Goal: Task Accomplishment & Management: Complete application form

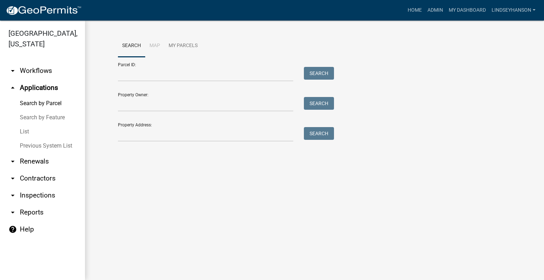
drag, startPoint x: 36, startPoint y: 74, endPoint x: 35, endPoint y: 79, distance: 5.1
click at [35, 74] on link "arrow_drop_down Workflows" at bounding box center [42, 70] width 85 height 17
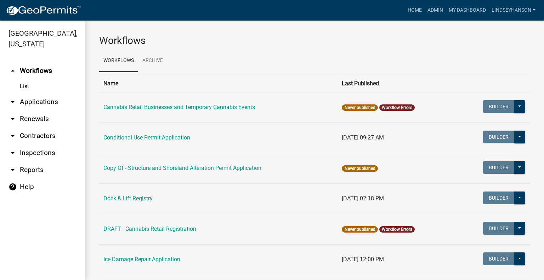
click at [34, 99] on link "arrow_drop_down Applications" at bounding box center [42, 101] width 85 height 17
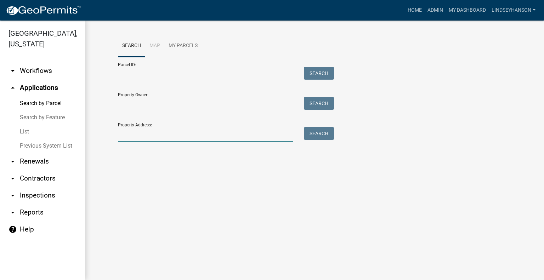
click at [180, 133] on input "Property Address:" at bounding box center [205, 134] width 175 height 15
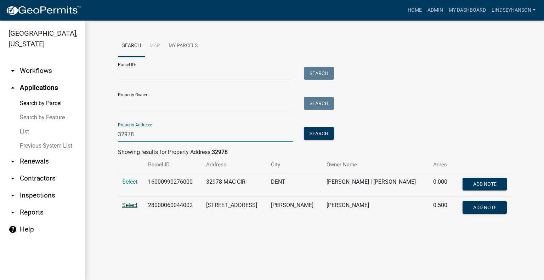
type input "32978"
click at [126, 206] on span "Select" at bounding box center [129, 205] width 15 height 7
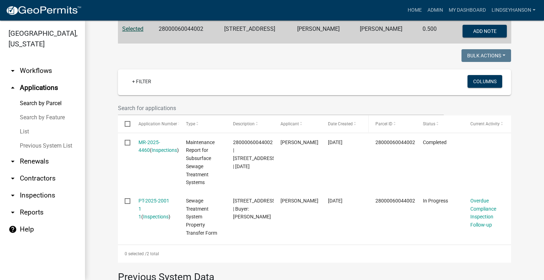
scroll to position [168, 0]
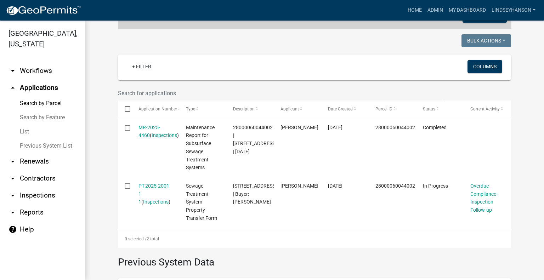
click at [51, 69] on link "arrow_drop_down Workflows" at bounding box center [42, 70] width 85 height 17
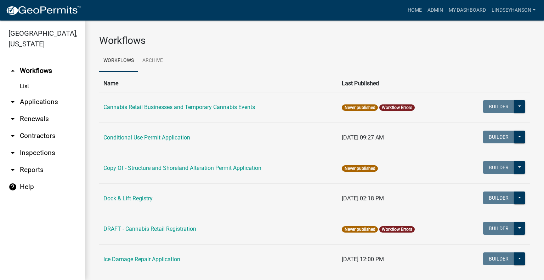
click at [52, 98] on link "arrow_drop_down Applications" at bounding box center [42, 101] width 85 height 17
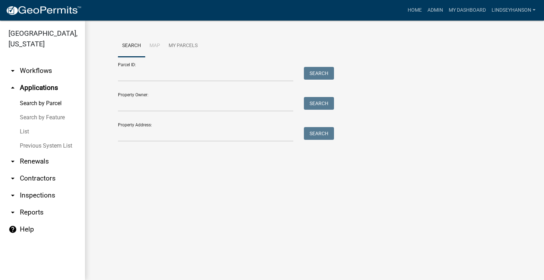
click at [41, 74] on link "arrow_drop_down Workflows" at bounding box center [42, 70] width 85 height 17
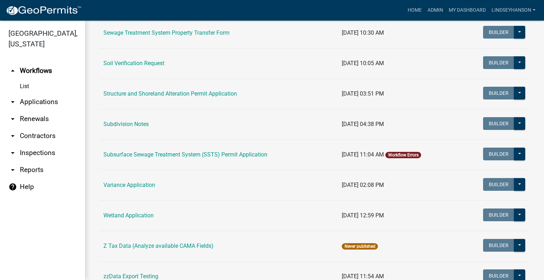
scroll to position [455, 0]
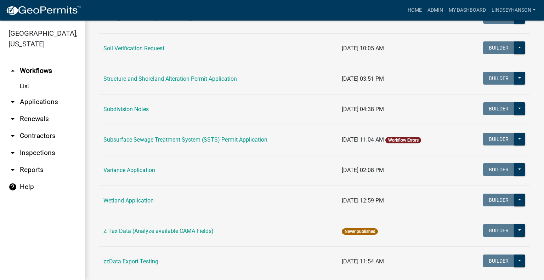
click at [255, 141] on link "Subsurface Sewage Treatment System (SSTS) Permit Application" at bounding box center [185, 139] width 164 height 7
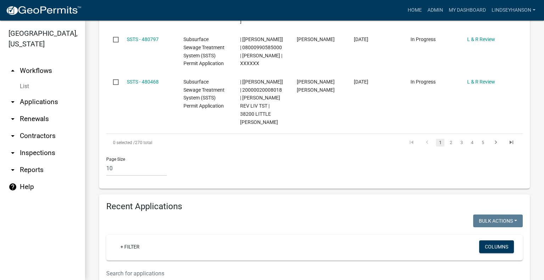
scroll to position [697, 0]
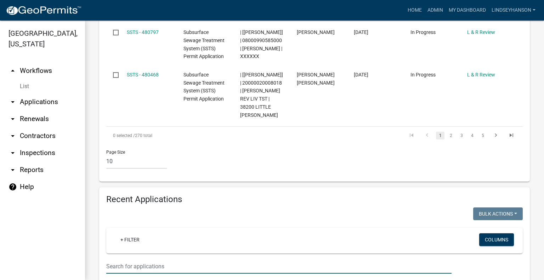
click at [275, 259] on input "text" at bounding box center [278, 266] width 345 height 15
type input "2025-390"
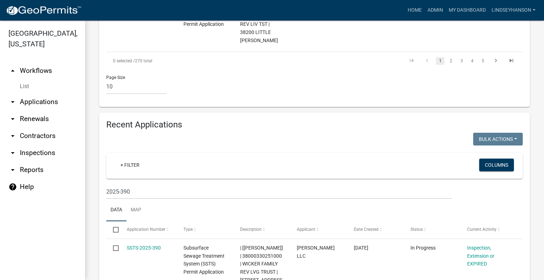
scroll to position [775, 0]
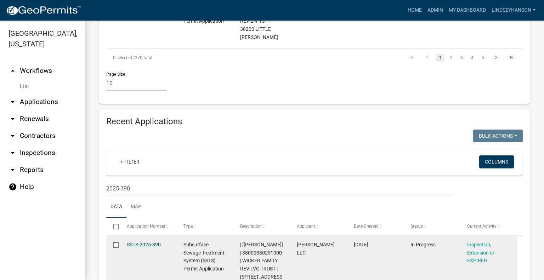
click at [146, 242] on link "SSTS-2025-390" at bounding box center [144, 245] width 34 height 6
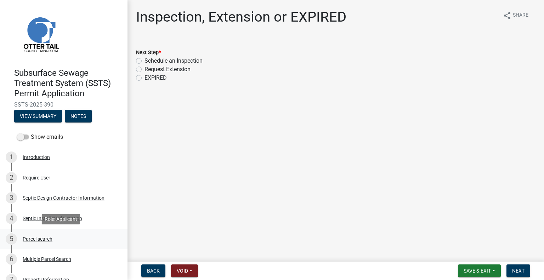
click at [45, 237] on div "Parcel search" at bounding box center [38, 239] width 30 height 5
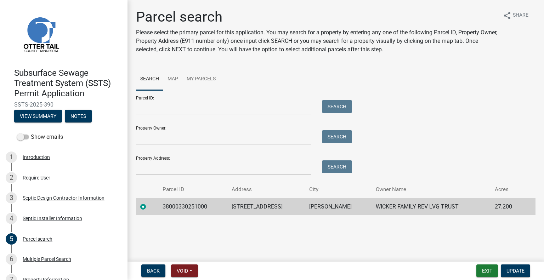
click at [188, 205] on td "38000330251000" at bounding box center [192, 206] width 69 height 17
copy td "38000330251000"
click at [261, 202] on td "30733 CO HWY 1" at bounding box center [266, 206] width 78 height 17
click at [260, 203] on td "30733 CO HWY 1" at bounding box center [266, 206] width 78 height 17
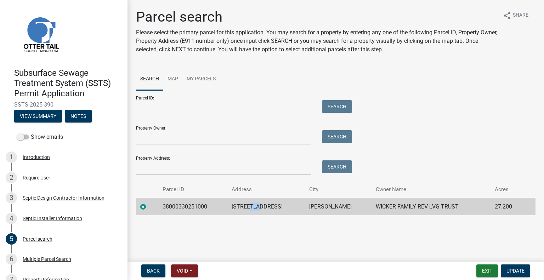
click at [259, 204] on td "30733 CO HWY 1" at bounding box center [266, 206] width 78 height 17
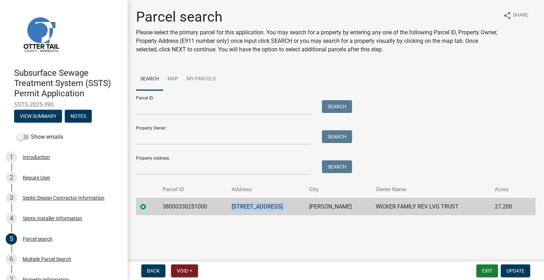
copy td "30733 CO HWY 1"
click at [332, 209] on td "UNDERWOOD" at bounding box center [338, 206] width 67 height 17
copy td "UNDERWOOD"
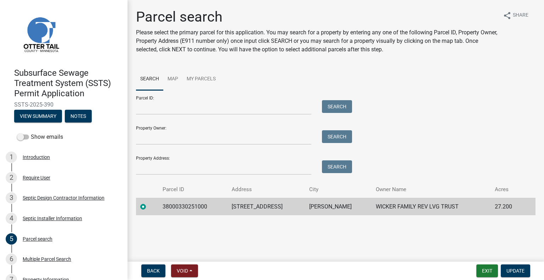
click at [404, 209] on td "WICKER FAMILY REV LVG TRUST" at bounding box center [430, 206] width 119 height 17
click at [404, 207] on td "WICKER FAMILY REV LVG TRUST" at bounding box center [430, 206] width 119 height 17
click at [402, 205] on td "WICKER FAMILY REV LVG TRUST" at bounding box center [430, 206] width 119 height 17
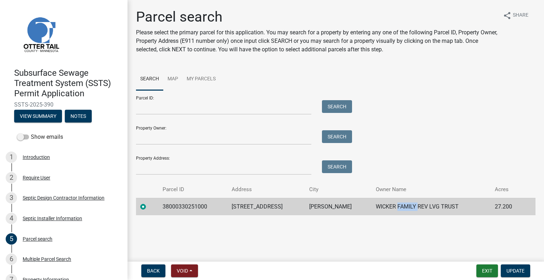
click at [402, 205] on td "WICKER FAMILY REV LVG TRUST" at bounding box center [430, 206] width 119 height 17
copy td "WICKER FAMILY REV LVG TRUST"
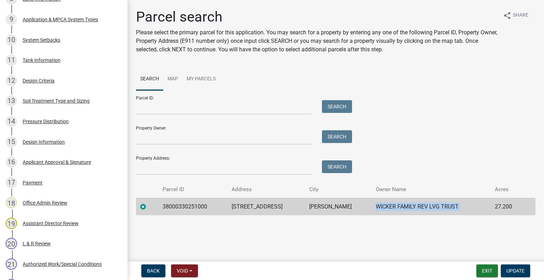
scroll to position [443, 0]
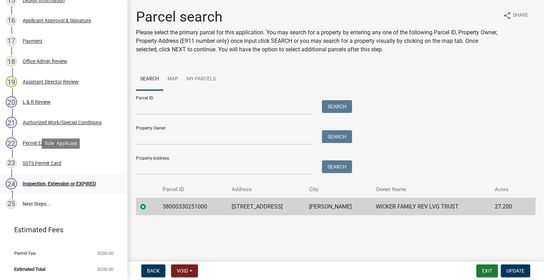
click at [57, 180] on div "24 Inspection, Extension or EXPIRED" at bounding box center [61, 183] width 110 height 11
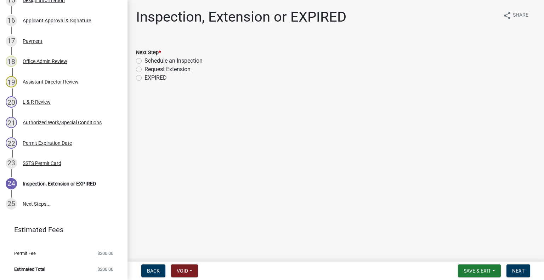
click at [179, 61] on label "Schedule an Inspection" at bounding box center [173, 61] width 58 height 8
click at [149, 61] on input "Schedule an Inspection" at bounding box center [146, 59] width 5 height 5
radio input "true"
click at [514, 271] on span "Next" at bounding box center [518, 271] width 12 height 6
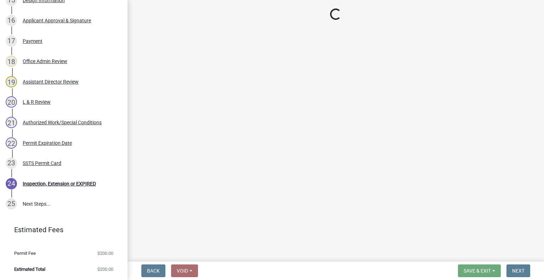
scroll to position [463, 0]
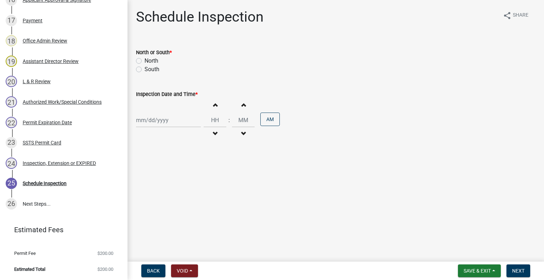
click at [154, 60] on label "North" at bounding box center [151, 61] width 14 height 8
click at [149, 60] on input "North" at bounding box center [146, 59] width 5 height 5
radio input "true"
select select "9"
select select "2025"
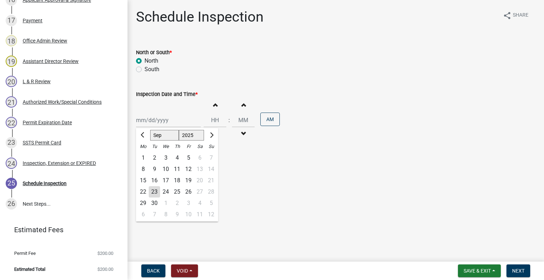
click at [168, 121] on div "Jan Feb Mar Apr May Jun Jul Aug Sep Oct Nov Dec 1525 1526 1527 1528 1529 1530 1…" at bounding box center [168, 120] width 65 height 15
drag, startPoint x: 166, startPoint y: 191, endPoint x: 243, endPoint y: 128, distance: 99.4
click at [166, 190] on div "24" at bounding box center [165, 191] width 11 height 11
type input "09/24/2025"
click at [213, 131] on span "button" at bounding box center [215, 134] width 4 height 6
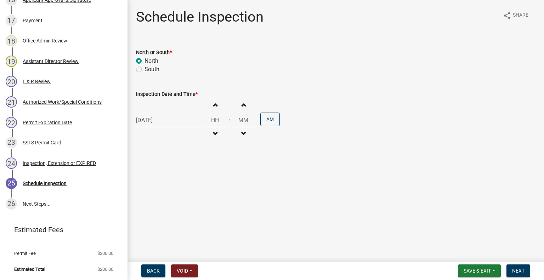
type input "11"
type input "00"
click at [213, 131] on span "button" at bounding box center [215, 134] width 4 height 6
type input "10"
click at [266, 121] on button "PM" at bounding box center [269, 119] width 19 height 13
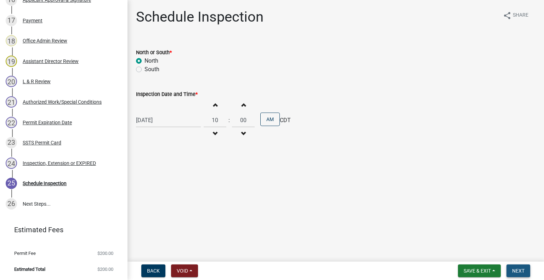
click at [520, 270] on span "Next" at bounding box center [518, 271] width 12 height 6
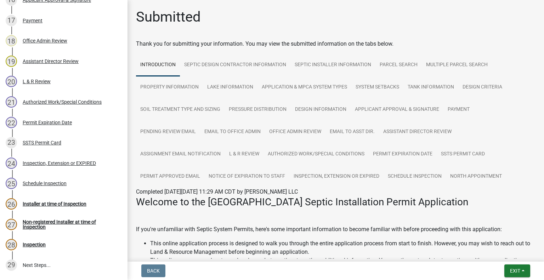
scroll to position [524, 0]
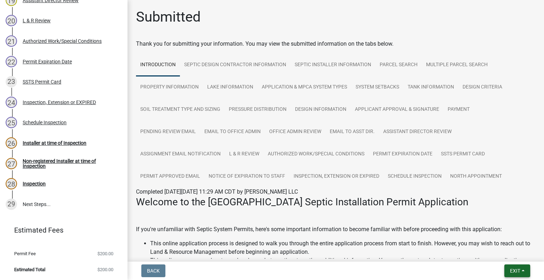
click at [509, 272] on button "Exit" at bounding box center [517, 271] width 26 height 13
click at [505, 256] on button "Save & Exit" at bounding box center [502, 252] width 57 height 17
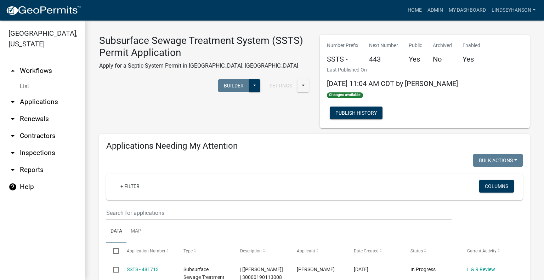
click at [42, 101] on link "arrow_drop_down Applications" at bounding box center [42, 101] width 85 height 17
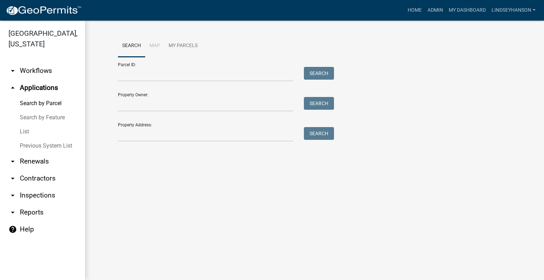
drag, startPoint x: 34, startPoint y: 69, endPoint x: 38, endPoint y: 76, distance: 8.3
click at [34, 69] on link "arrow_drop_down Workflows" at bounding box center [42, 70] width 85 height 17
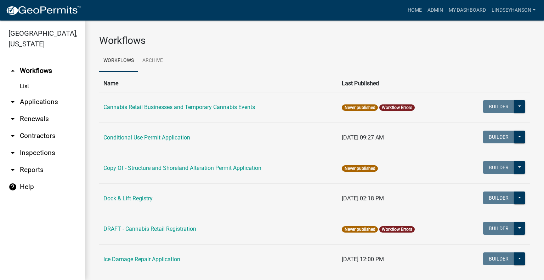
click at [45, 96] on link "arrow_drop_down Applications" at bounding box center [42, 101] width 85 height 17
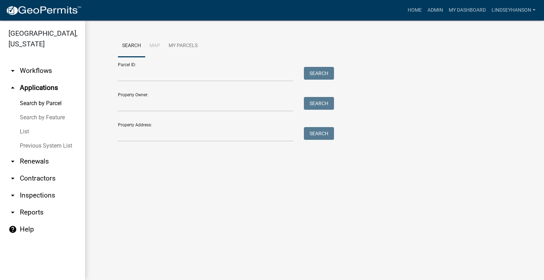
click at [37, 76] on link "arrow_drop_down Workflows" at bounding box center [42, 70] width 85 height 17
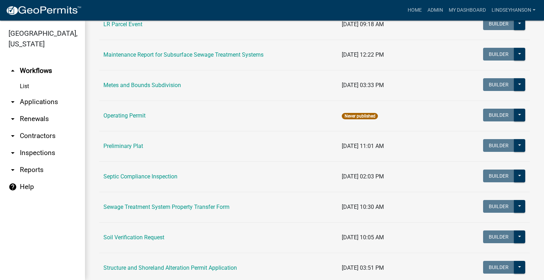
scroll to position [270, 0]
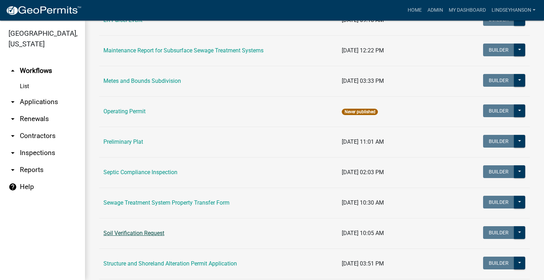
click at [138, 230] on link "Soil Verification Request" at bounding box center [133, 233] width 61 height 7
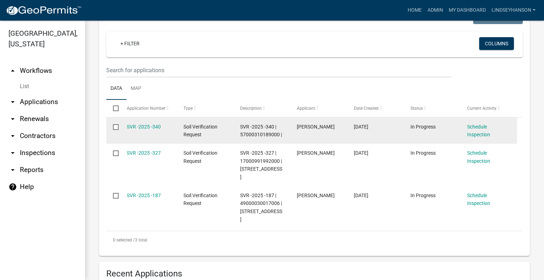
scroll to position [142, 0]
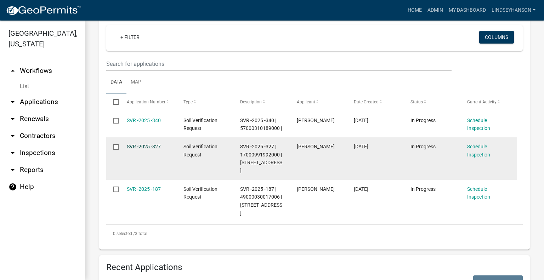
click at [150, 146] on link "SVR -2025 -327" at bounding box center [144, 147] width 34 height 6
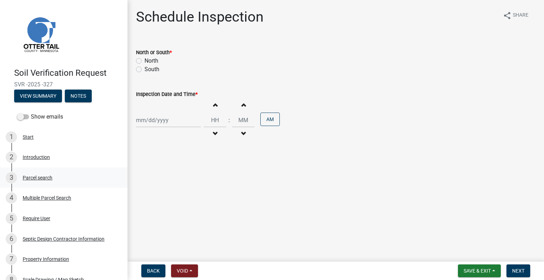
click at [62, 177] on div "3 Parcel search" at bounding box center [61, 177] width 110 height 11
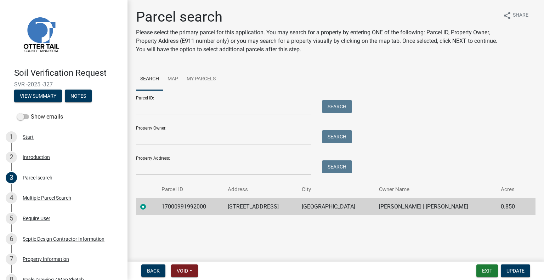
click at [179, 212] on td "17000991992000" at bounding box center [190, 206] width 66 height 17
copy td "17000991992000"
click at [263, 208] on td "22263 BEAUTY BAY RD S" at bounding box center [260, 206] width 74 height 17
click at [261, 206] on td "22263 BEAUTY BAY RD S" at bounding box center [260, 206] width 74 height 17
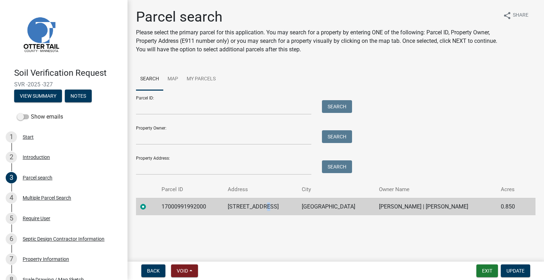
click at [261, 206] on td "22263 BEAUTY BAY RD S" at bounding box center [260, 206] width 74 height 17
copy td "22263 BEAUTY BAY RD S"
click at [322, 207] on td "PELICAN RAPIDS" at bounding box center [335, 206] width 77 height 17
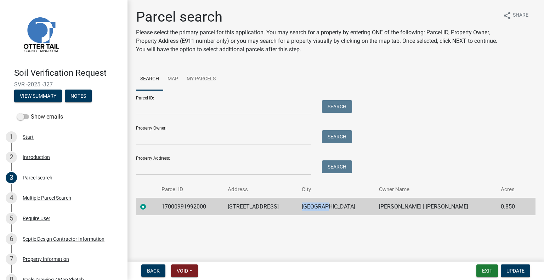
click at [321, 206] on td "PELICAN RAPIDS" at bounding box center [335, 206] width 77 height 17
drag, startPoint x: 320, startPoint y: 205, endPoint x: 308, endPoint y: 203, distance: 11.5
click at [308, 203] on td "PELICAN RAPIDS" at bounding box center [335, 206] width 77 height 17
click at [327, 205] on td "PELICAN RAPIDS" at bounding box center [335, 206] width 77 height 17
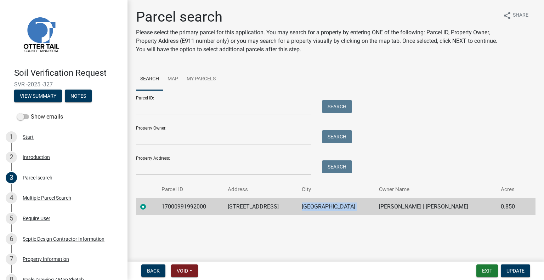
click at [327, 205] on td "PELICAN RAPIDS" at bounding box center [335, 206] width 77 height 17
copy td "PELICAN RAPIDS"
click at [422, 203] on td "TODD S CARLSON | KRISTIE M CARLSON" at bounding box center [436, 206] width 122 height 17
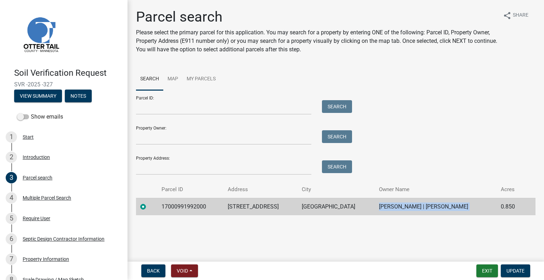
copy td "TODD S CARLSON | KRISTIE M CARLSON"
drag, startPoint x: 121, startPoint y: 55, endPoint x: 121, endPoint y: 67, distance: 12.0
click at [121, 67] on header "Soil Verification Request SVR -2025 -327 View Summary Notes" at bounding box center [63, 55] width 127 height 110
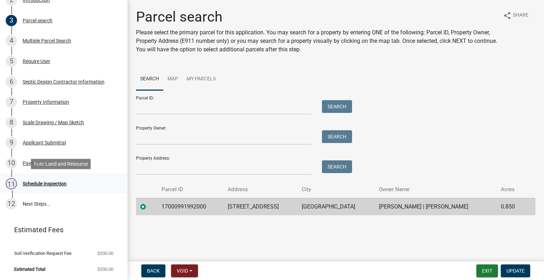
click at [68, 185] on div "11 Schedule Inspection" at bounding box center [61, 183] width 110 height 11
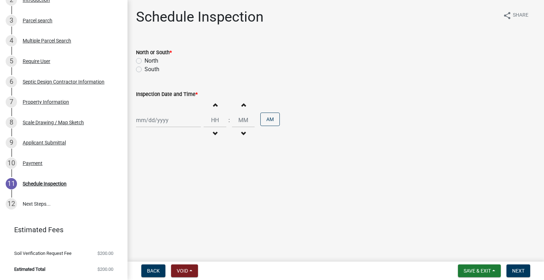
click at [152, 70] on label "South" at bounding box center [151, 69] width 15 height 8
click at [149, 70] on input "South" at bounding box center [146, 67] width 5 height 5
radio input "true"
click at [152, 62] on label "North" at bounding box center [151, 61] width 14 height 8
click at [149, 61] on input "North" at bounding box center [146, 59] width 5 height 5
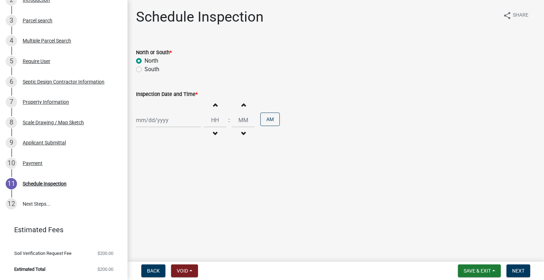
radio input "true"
click at [167, 131] on div "Increment hours Decrement hours : Increment minutes Decrement minutes AM" at bounding box center [335, 120] width 399 height 44
click at [165, 120] on div at bounding box center [168, 120] width 65 height 15
select select "9"
select select "2025"
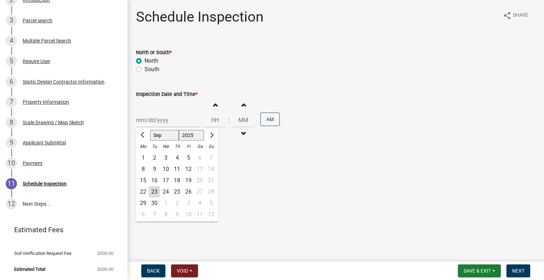
click at [167, 188] on div "24" at bounding box center [165, 191] width 11 height 11
type input "09/24/2025"
click at [216, 110] on button "Increment hours" at bounding box center [215, 104] width 15 height 13
type input "01"
type input "00"
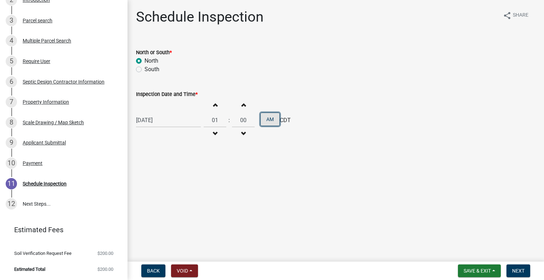
click at [268, 121] on button "AM" at bounding box center [269, 119] width 19 height 13
click at [518, 271] on span "Next" at bounding box center [518, 271] width 12 height 6
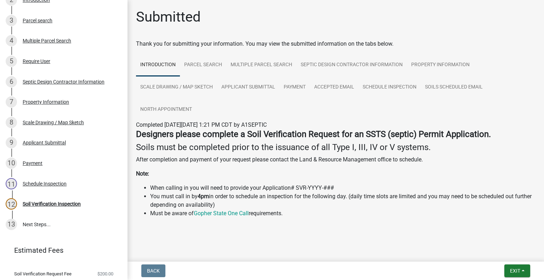
scroll to position [177, 0]
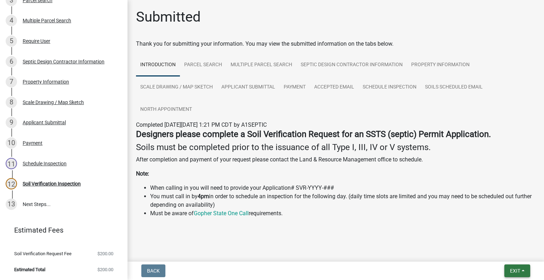
click at [513, 265] on button "Exit" at bounding box center [517, 271] width 26 height 13
click at [500, 252] on button "Save & Exit" at bounding box center [502, 252] width 57 height 17
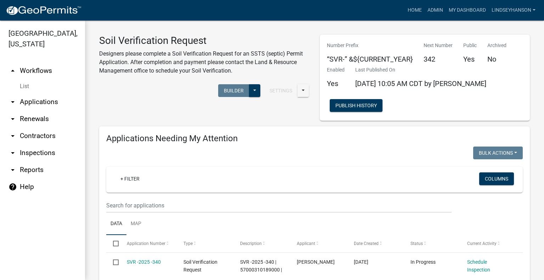
click at [52, 102] on link "arrow_drop_down Applications" at bounding box center [42, 101] width 85 height 17
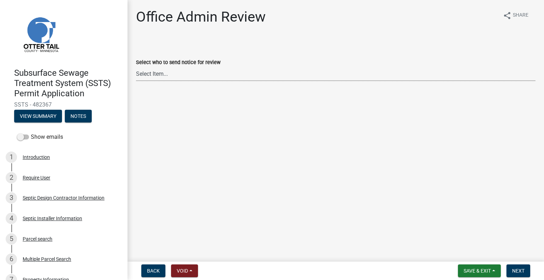
click at [179, 76] on select "Select Item... Alexis Newark (anewark@ottertailcounty.gov) Amy Busko (abusko@ot…" at bounding box center [335, 74] width 399 height 15
click at [136, 67] on select "Select Item... Alexis Newark (anewark@ottertailcounty.gov) Amy Busko (abusko@ot…" at bounding box center [335, 74] width 399 height 15
select select "587f38f5-c90e-4c12-9e10-d3e23909bbca"
click at [521, 266] on button "Next" at bounding box center [518, 271] width 24 height 13
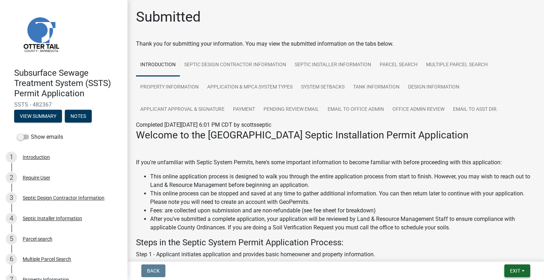
click at [518, 272] on span "Exit" at bounding box center [515, 271] width 10 height 6
click at [504, 254] on button "Save & Exit" at bounding box center [502, 252] width 57 height 17
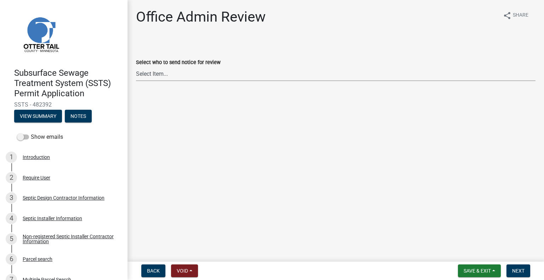
click at [192, 76] on select "Select Item... [PERSON_NAME] ([EMAIL_ADDRESS][DOMAIN_NAME]) [PERSON_NAME] ([EMA…" at bounding box center [335, 74] width 399 height 15
click at [136, 67] on select "Select Item... [PERSON_NAME] ([EMAIL_ADDRESS][DOMAIN_NAME]) [PERSON_NAME] ([EMA…" at bounding box center [335, 74] width 399 height 15
select select "587f38f5-c90e-4c12-9e10-d3e23909bbca"
click at [520, 272] on span "Next" at bounding box center [518, 271] width 12 height 6
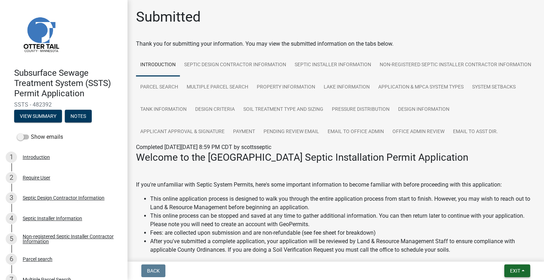
drag, startPoint x: 510, startPoint y: 269, endPoint x: 503, endPoint y: 263, distance: 9.3
click at [510, 269] on span "Exit" at bounding box center [515, 271] width 10 height 6
click at [499, 253] on button "Save & Exit" at bounding box center [502, 252] width 57 height 17
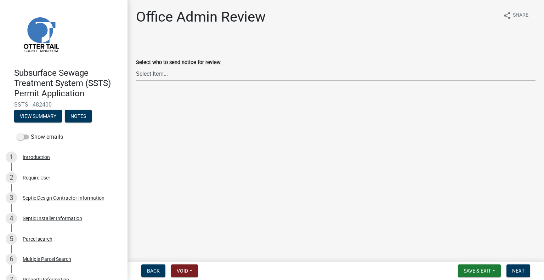
click at [194, 75] on select "Select Item... [PERSON_NAME] ([EMAIL_ADDRESS][DOMAIN_NAME]) [PERSON_NAME] ([EMA…" at bounding box center [335, 74] width 399 height 15
click at [136, 67] on select "Select Item... [PERSON_NAME] ([EMAIL_ADDRESS][DOMAIN_NAME]) [PERSON_NAME] ([EMA…" at bounding box center [335, 74] width 399 height 15
select select "587f38f5-c90e-4c12-9e10-d3e23909bbca"
click at [520, 274] on button "Next" at bounding box center [518, 271] width 24 height 13
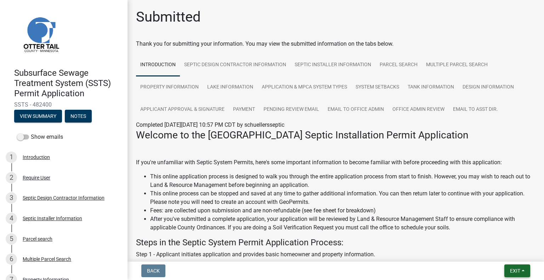
click at [517, 274] on button "Exit" at bounding box center [517, 271] width 26 height 13
click at [495, 259] on button "Save & Exit" at bounding box center [502, 252] width 57 height 17
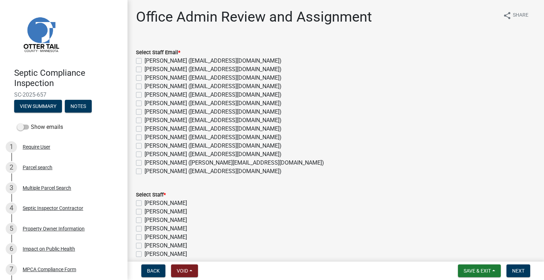
click at [171, 153] on label "[PERSON_NAME] ([EMAIL_ADDRESS][DOMAIN_NAME])" at bounding box center [212, 154] width 137 height 8
click at [149, 153] on input "[PERSON_NAME] ([EMAIL_ADDRESS][DOMAIN_NAME])" at bounding box center [146, 152] width 5 height 5
checkbox input "true"
checkbox input "false"
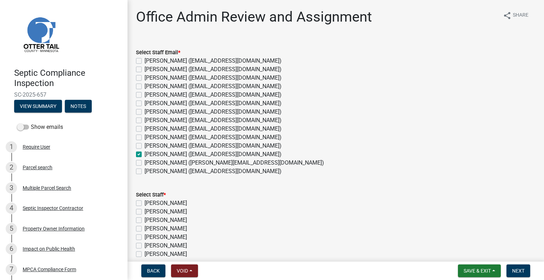
checkbox input "false"
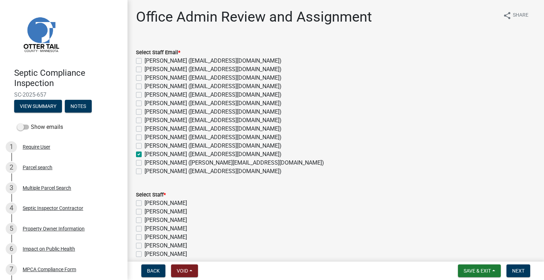
checkbox input "false"
checkbox input "true"
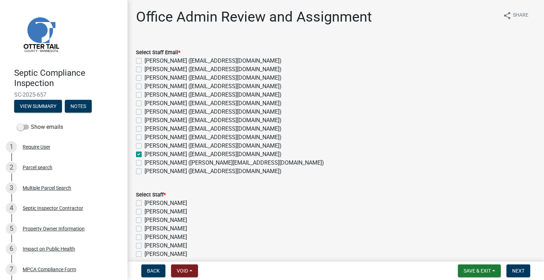
checkbox input "false"
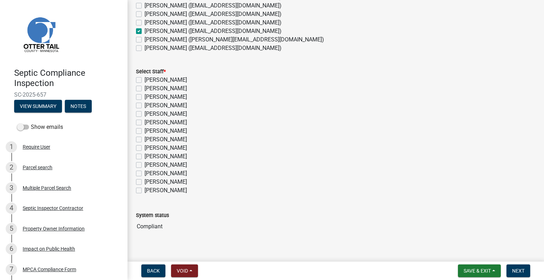
scroll to position [131, 0]
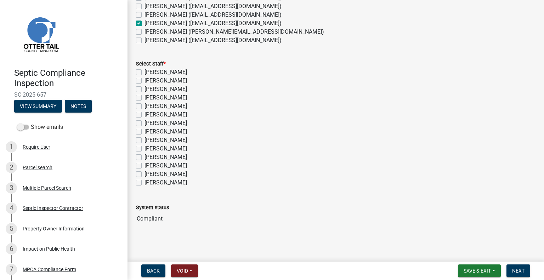
click at [176, 167] on label "Michelle Jevne" at bounding box center [165, 165] width 42 height 8
click at [149, 166] on input "Michelle Jevne" at bounding box center [146, 163] width 5 height 5
checkbox input "true"
checkbox input "false"
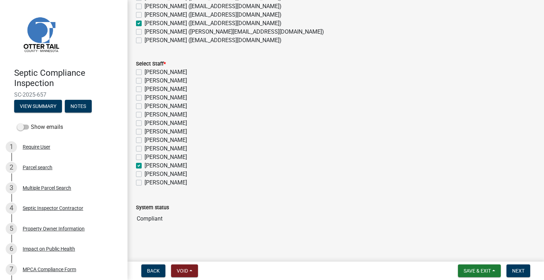
checkbox input "false"
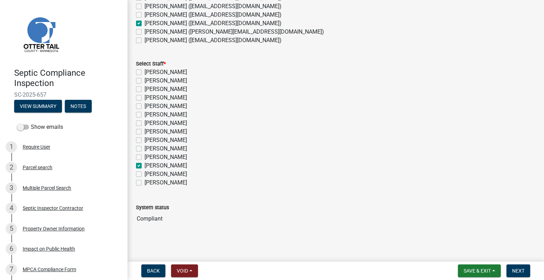
checkbox input "false"
checkbox input "true"
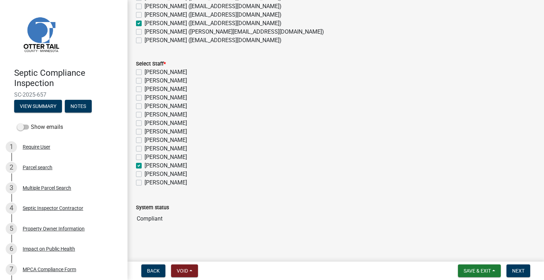
checkbox input "false"
click at [522, 271] on span "Next" at bounding box center [518, 271] width 12 height 6
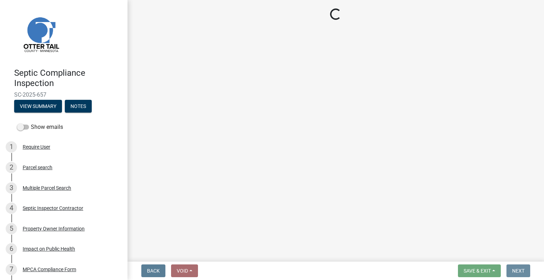
scroll to position [0, 0]
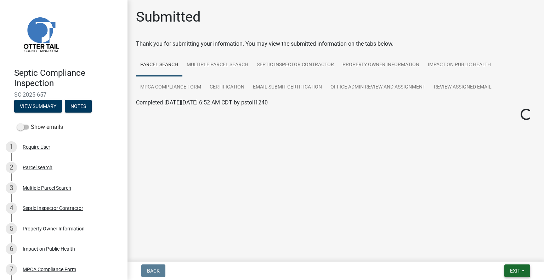
click at [517, 269] on span "Exit" at bounding box center [515, 271] width 10 height 6
click at [505, 255] on button "Save & Exit" at bounding box center [502, 252] width 57 height 17
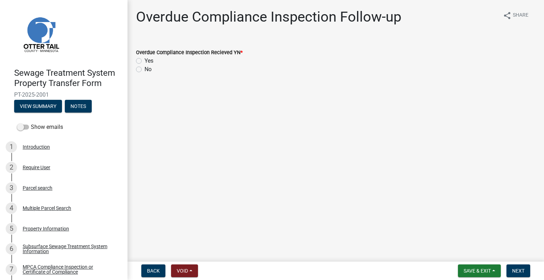
click at [144, 72] on label "No" at bounding box center [147, 69] width 7 height 8
click at [144, 70] on input "No" at bounding box center [146, 67] width 5 height 5
radio input "true"
click at [513, 272] on span "Next" at bounding box center [518, 271] width 12 height 6
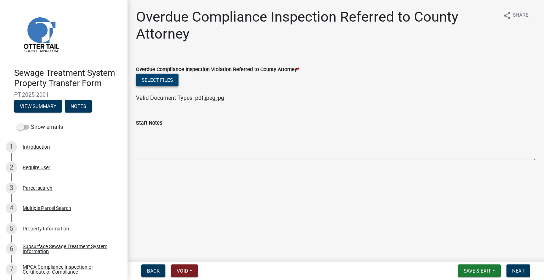
click at [164, 80] on button "Select files" at bounding box center [157, 80] width 42 height 13
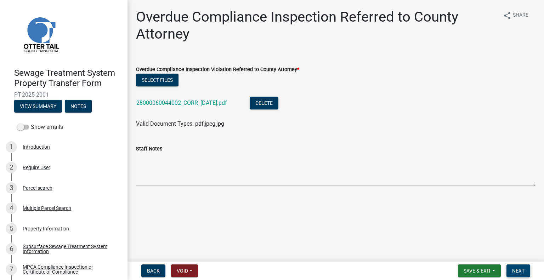
click at [517, 272] on span "Next" at bounding box center [518, 271] width 12 height 6
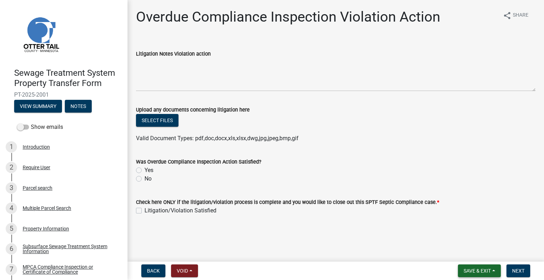
click at [477, 268] on span "Save & Exit" at bounding box center [477, 271] width 27 height 6
click at [473, 251] on button "Save & Exit" at bounding box center [472, 252] width 57 height 17
